Goal: Transaction & Acquisition: Purchase product/service

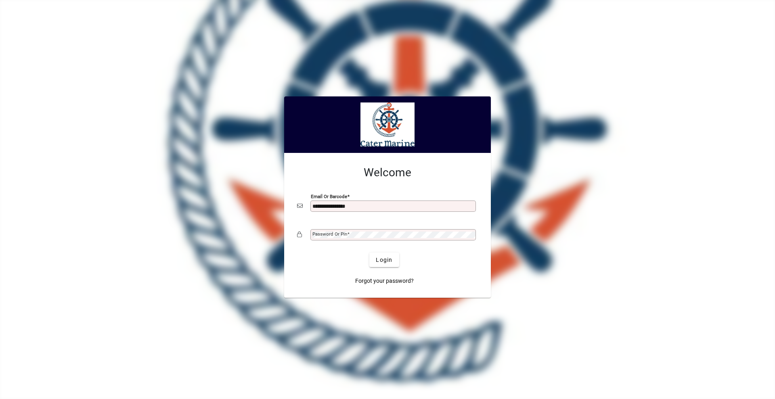
type input "**********"
click at [369, 253] on button "Login" at bounding box center [383, 260] width 29 height 15
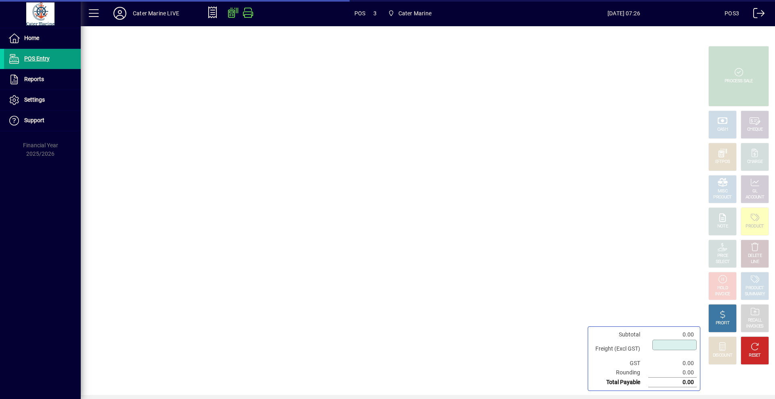
type input "****"
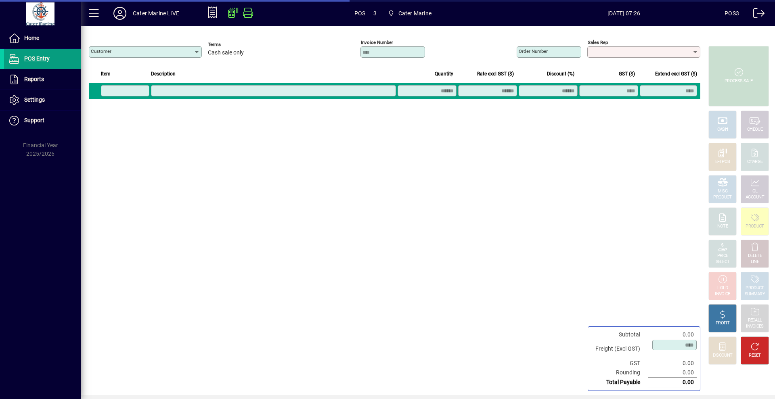
type input "**********"
